Goal: Task Accomplishment & Management: Use online tool/utility

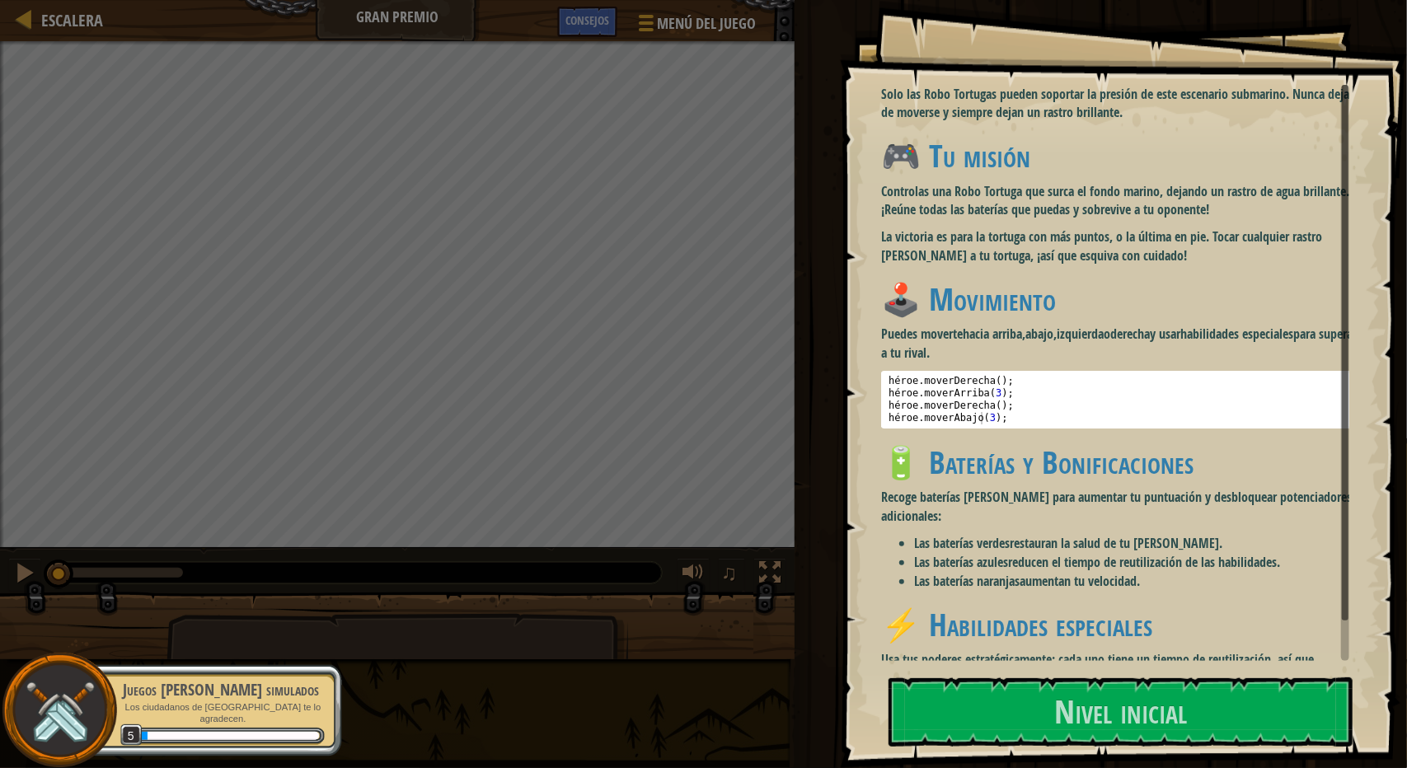
scroll to position [87, 0]
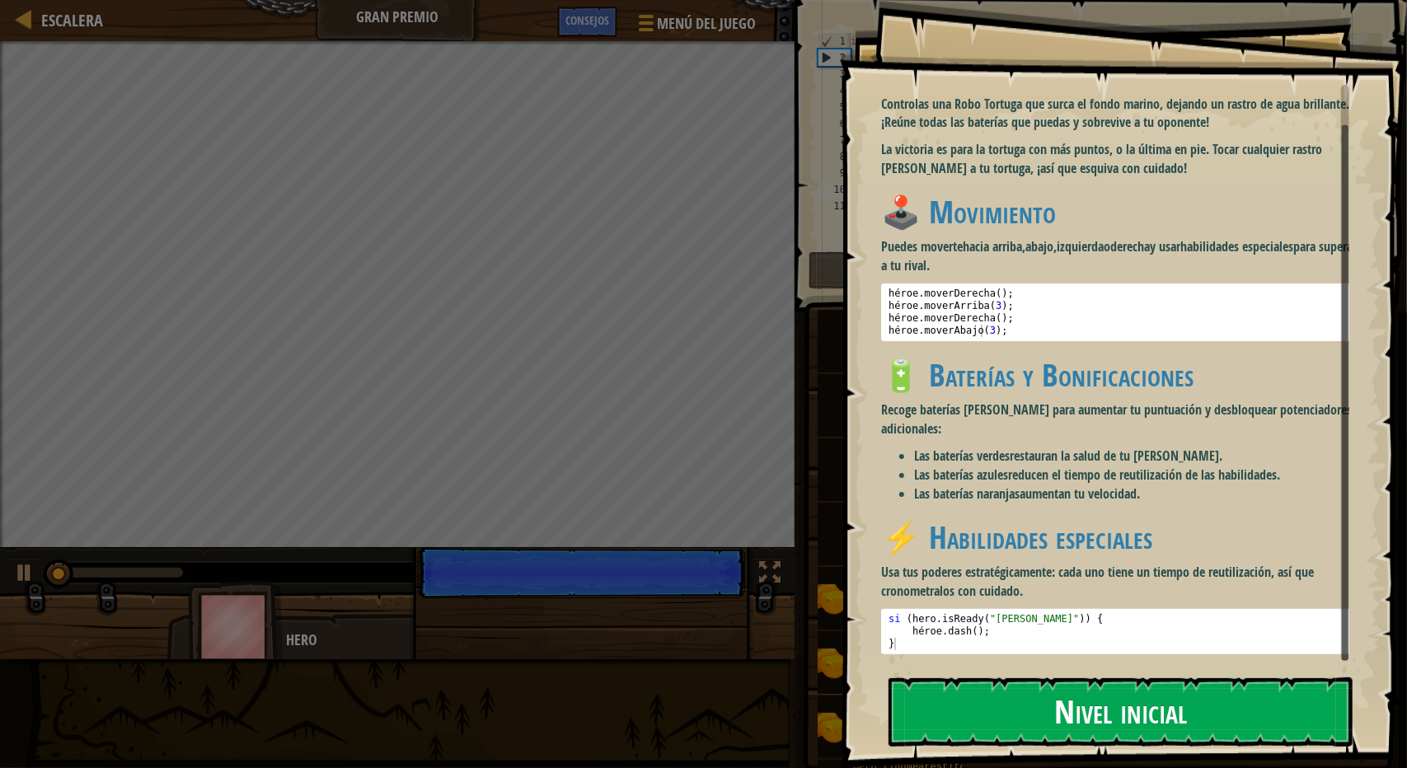
click at [1048, 711] on button "Nivel inicial" at bounding box center [1120, 711] width 464 height 69
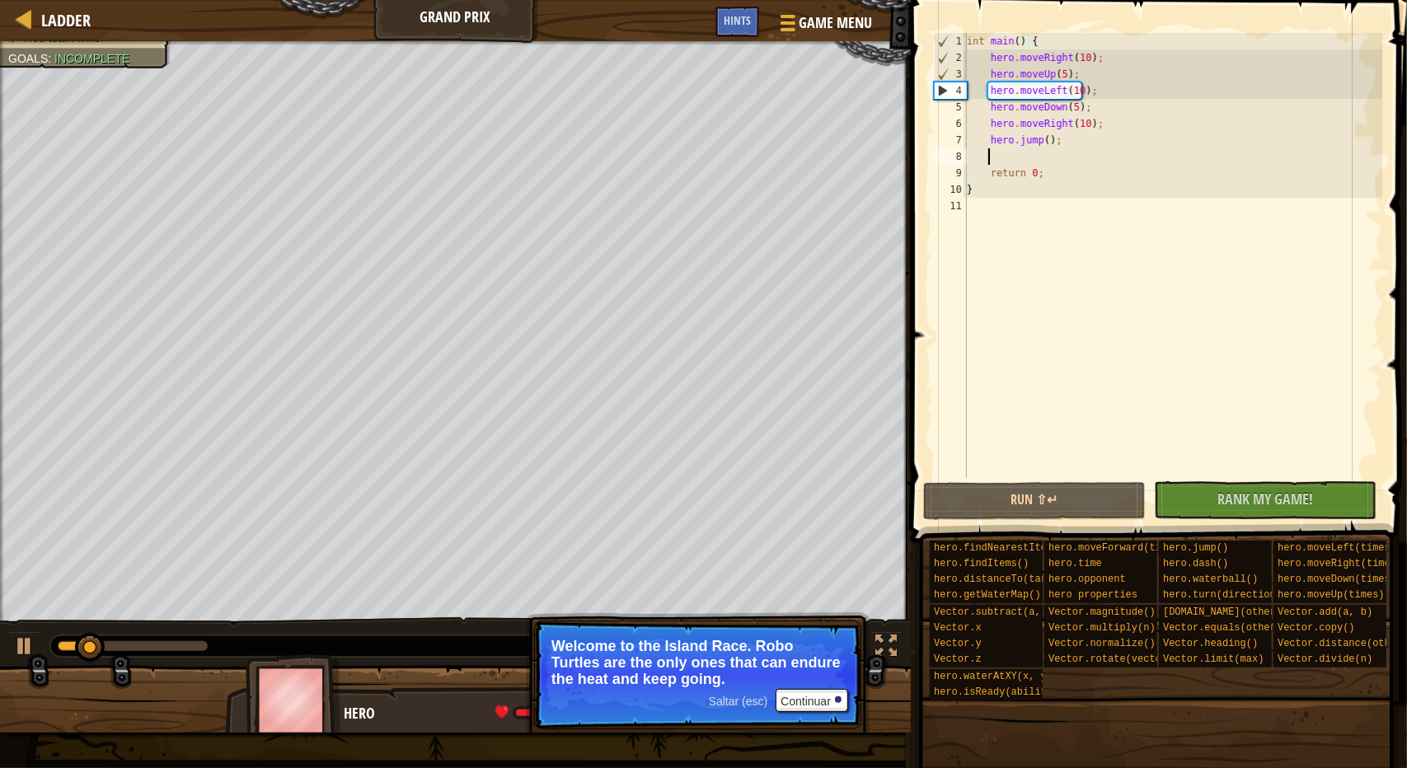
click at [1086, 155] on div "int main ( ) { hero . moveRight ( 10 ) ; hero . moveUp ( 5 ) ; hero . moveLeft …" at bounding box center [1172, 272] width 419 height 478
click at [1095, 85] on div "int main ( ) { hero . moveRight ( 10 ) ; hero . moveUp ( 5 ) ; hero . moveLeft …" at bounding box center [1172, 272] width 419 height 478
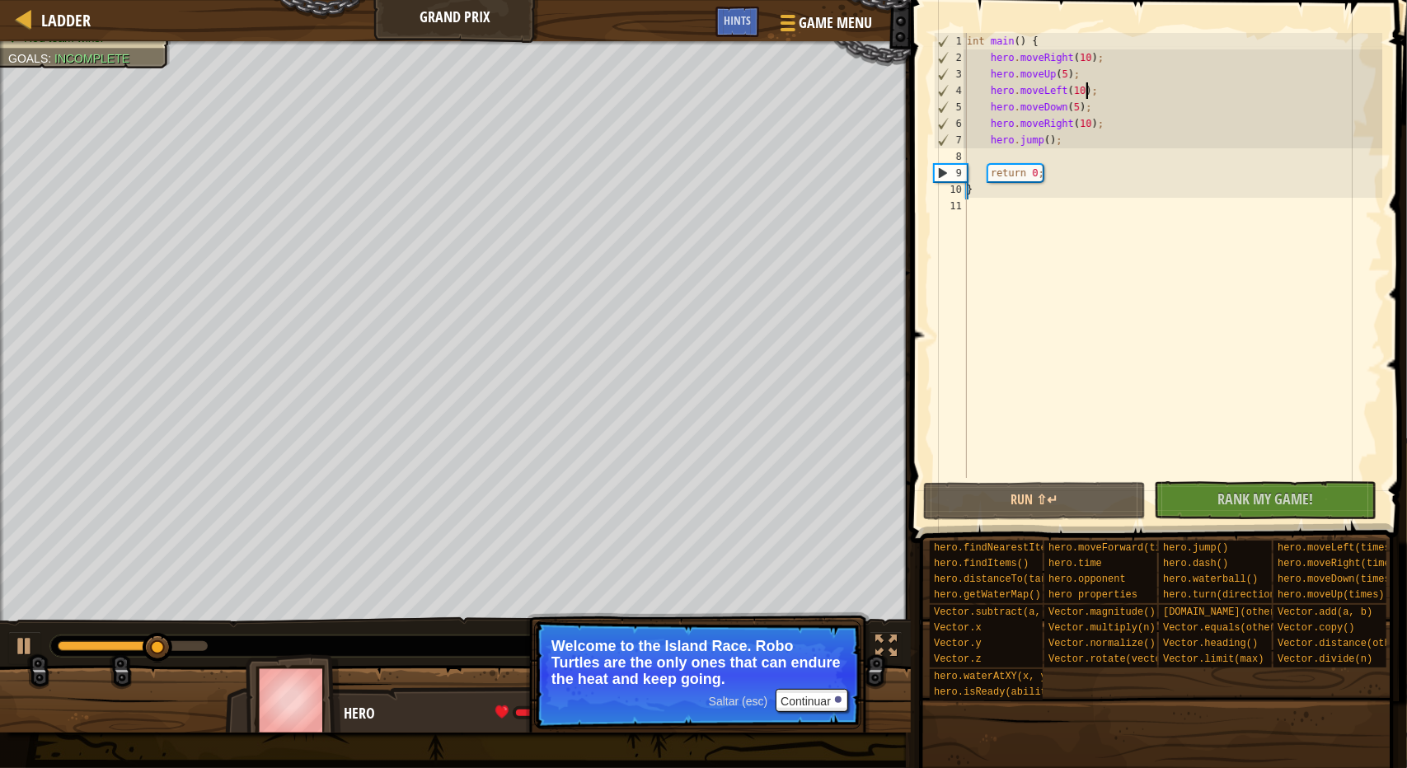
click at [941, 173] on div "9" at bounding box center [951, 173] width 32 height 16
type textarea "return 0;"
click at [1083, 502] on button "Run ⇧↵" at bounding box center [1034, 501] width 223 height 38
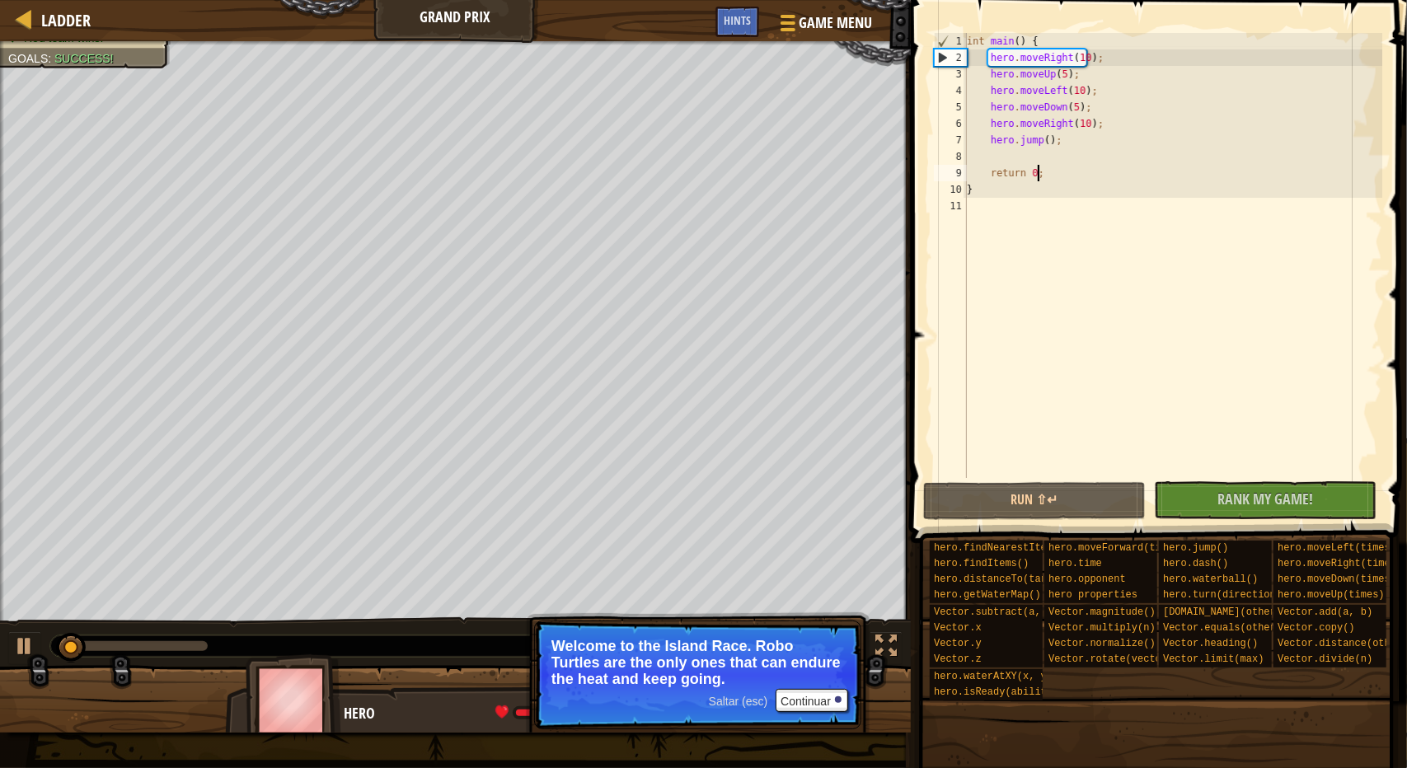
click at [1063, 167] on div "int main ( ) { hero . moveRight ( 10 ) ; hero . moveUp ( 5 ) ; hero . moveLeft …" at bounding box center [1172, 272] width 419 height 478
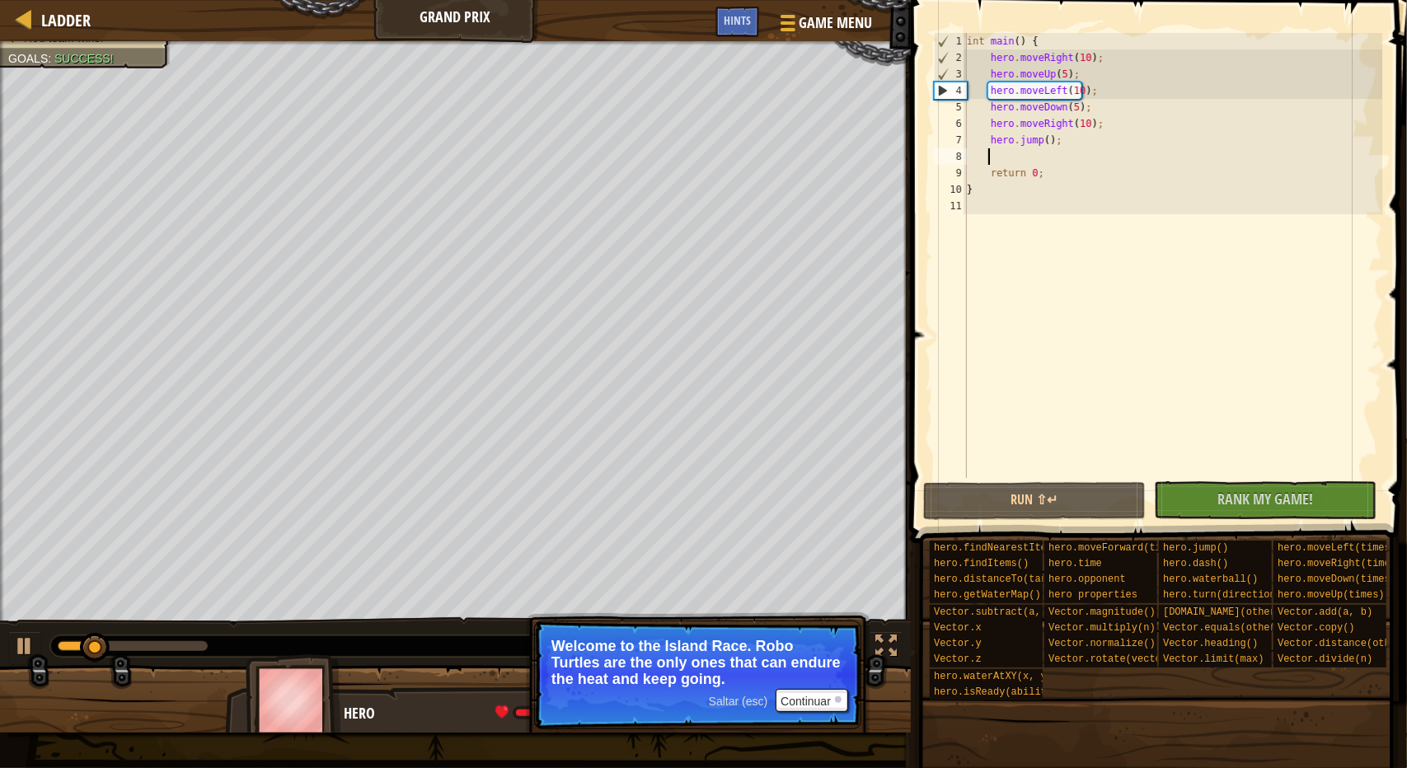
click at [1053, 151] on div "int main ( ) { hero . moveRight ( 10 ) ; hero . moveUp ( 5 ) ; hero . moveLeft …" at bounding box center [1172, 272] width 419 height 478
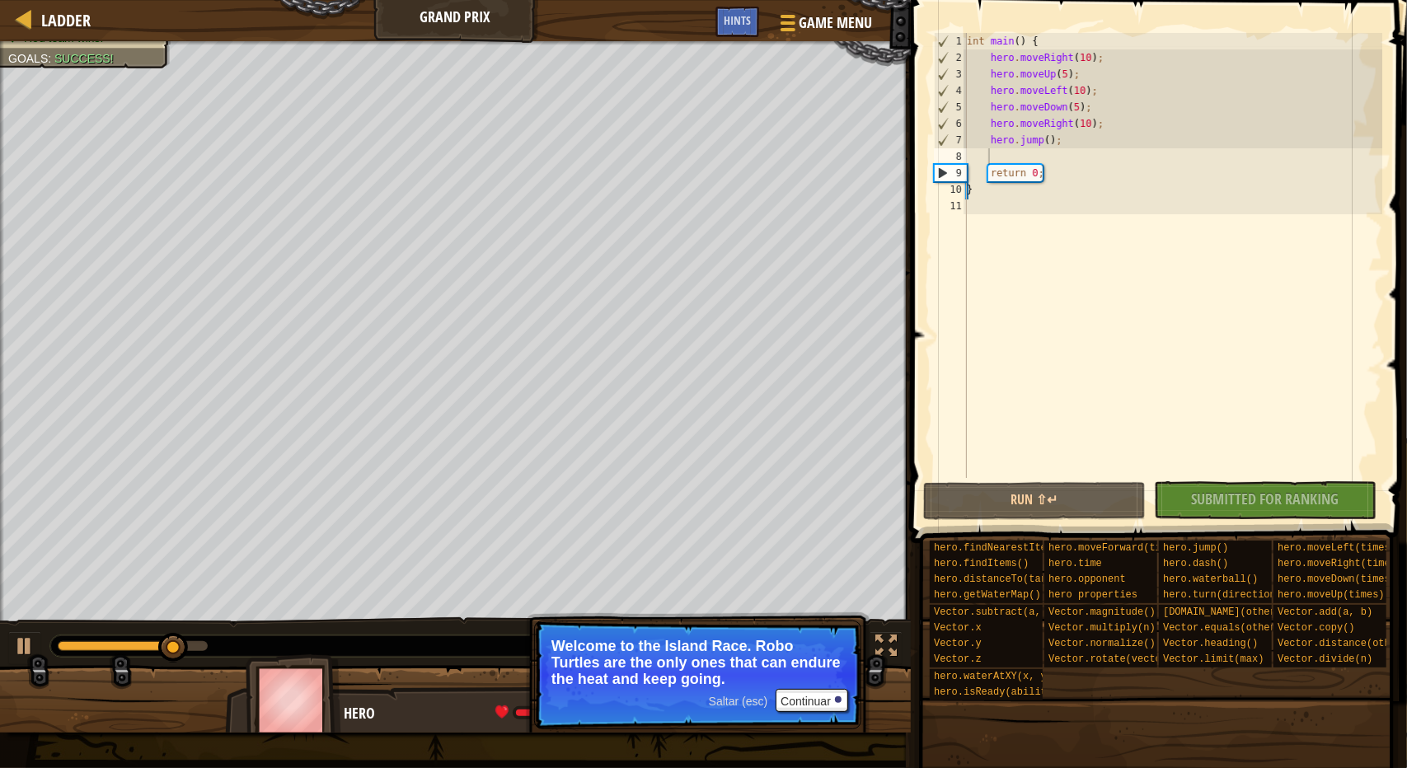
click at [1208, 499] on div "No New Code to Rank Rank My Game! Submitting... Submitted for Ranking Failed to…" at bounding box center [1257, 500] width 223 height 38
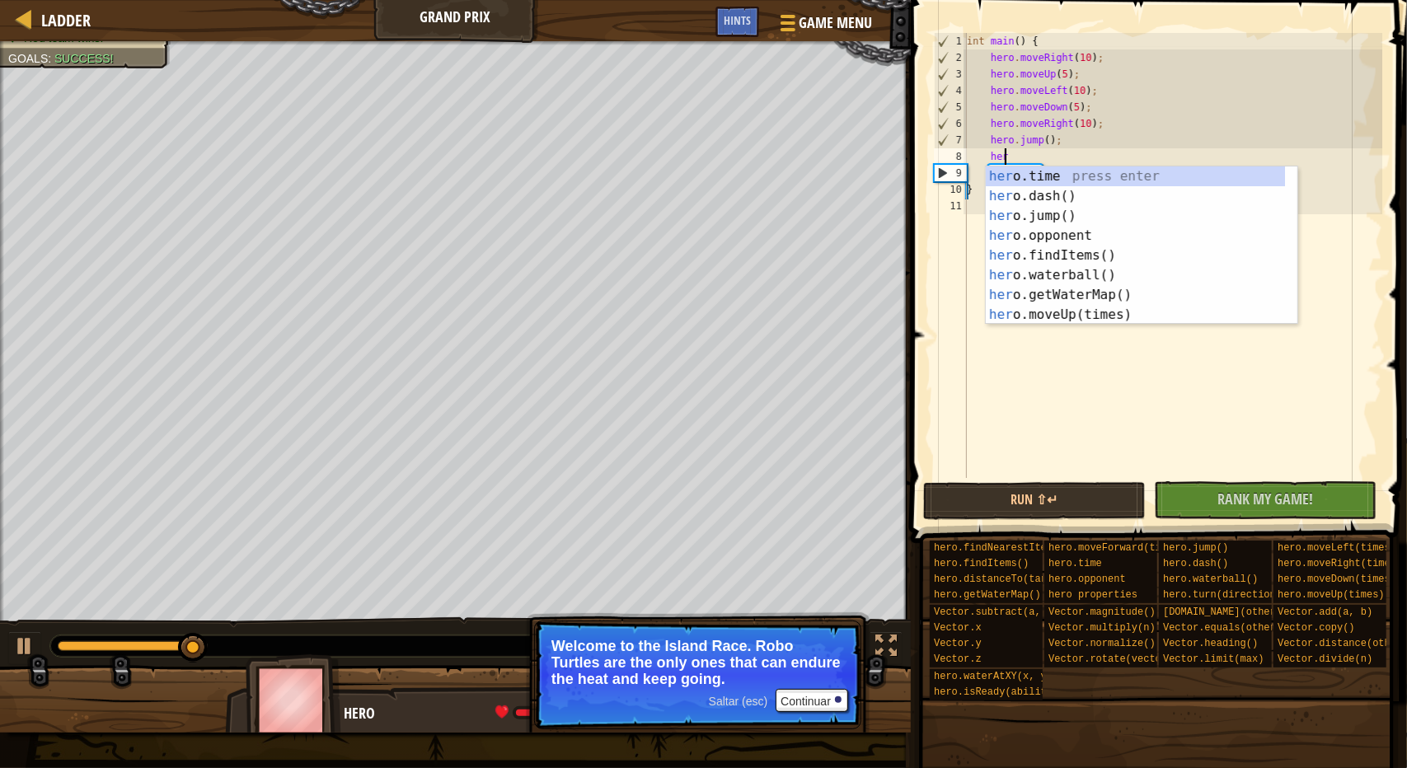
type textarea "hero"
click at [1065, 204] on div "hero .time press enter hero .dash() press enter hero .jump() press enter hero .…" at bounding box center [1136, 265] width 300 height 198
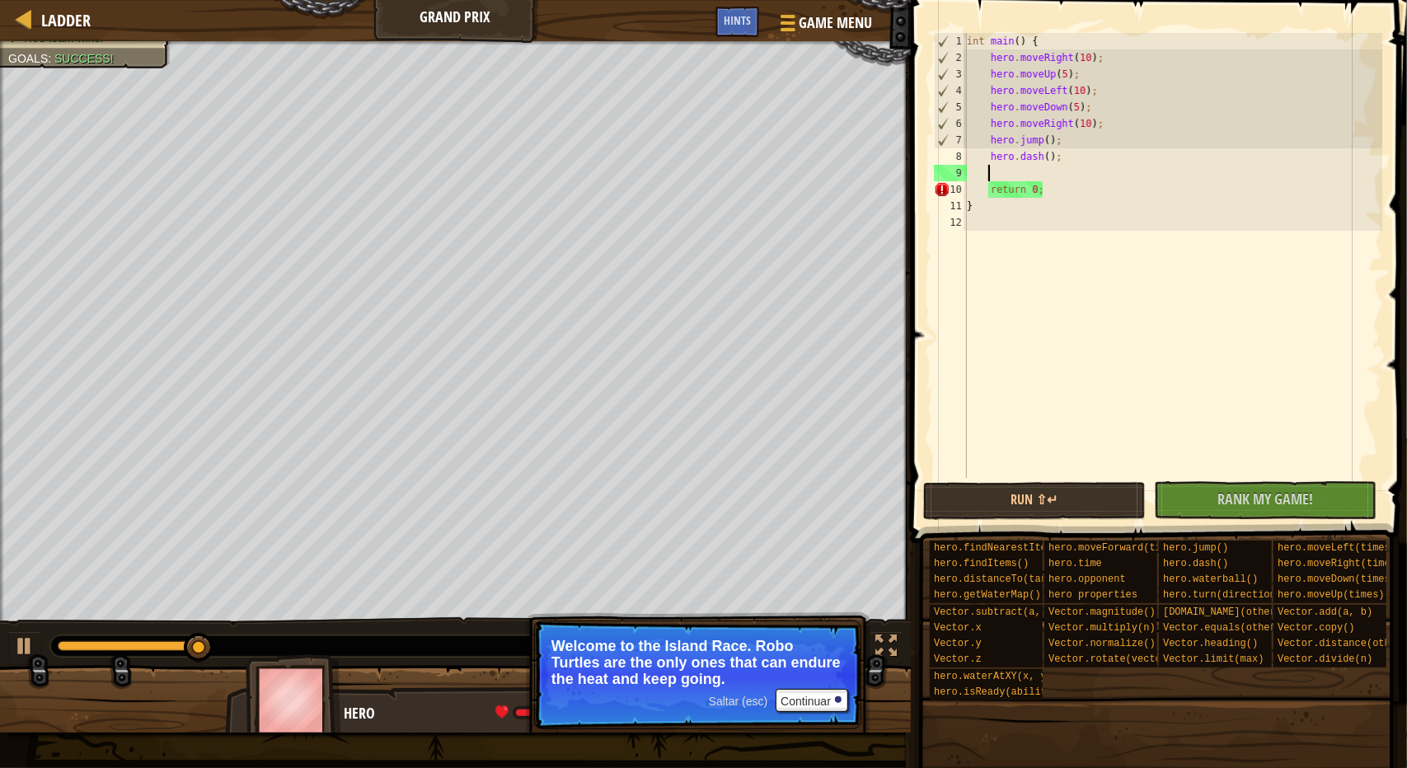
scroll to position [7, 1]
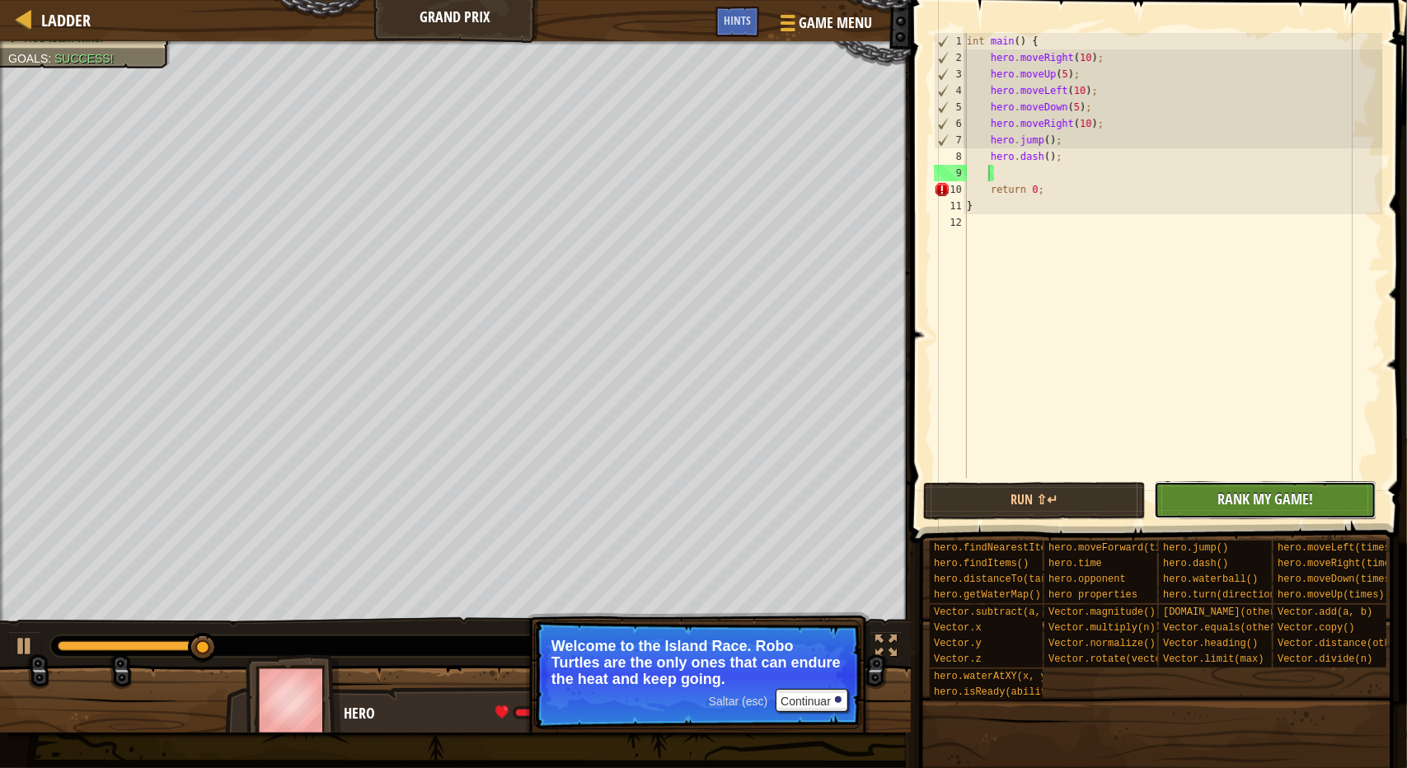
click at [1207, 490] on button "No New Code to Rank Rank My Game! Submitting... Submitted for Ranking Failed to…" at bounding box center [1265, 500] width 223 height 38
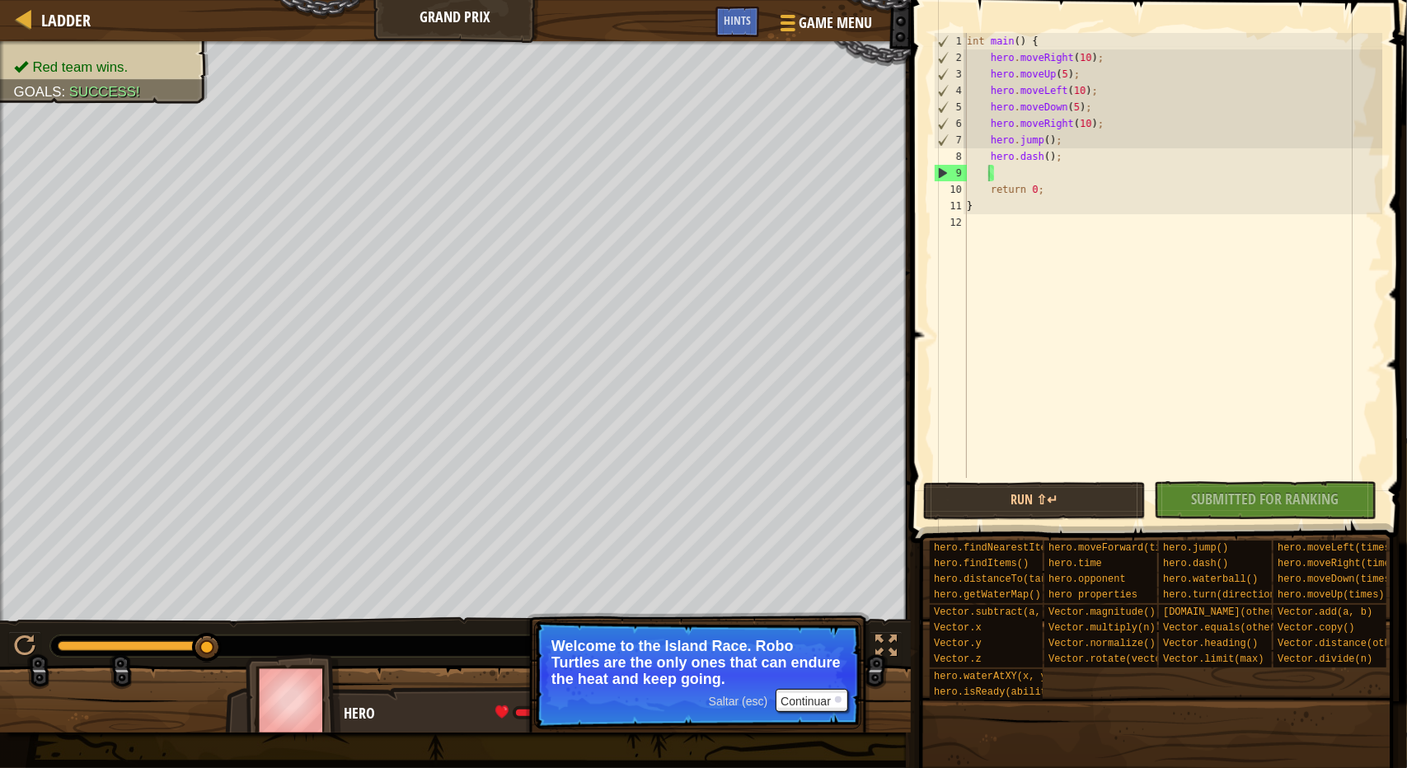
click at [1207, 505] on div "No New Code to Rank Rank My Game! Submitting... Submitted for Ranking Failed to…" at bounding box center [1257, 500] width 223 height 38
click at [1085, 498] on button "Run ⇧↵" at bounding box center [1034, 501] width 223 height 38
